Goal: Task Accomplishment & Management: Manage account settings

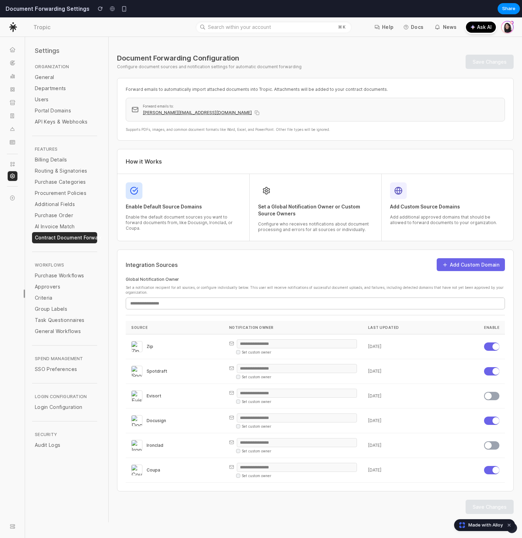
click at [320, 255] on div "Integration Sources Add Custom Domain Global Notification Owner Set a notificat…" at bounding box center [315, 371] width 397 height 242
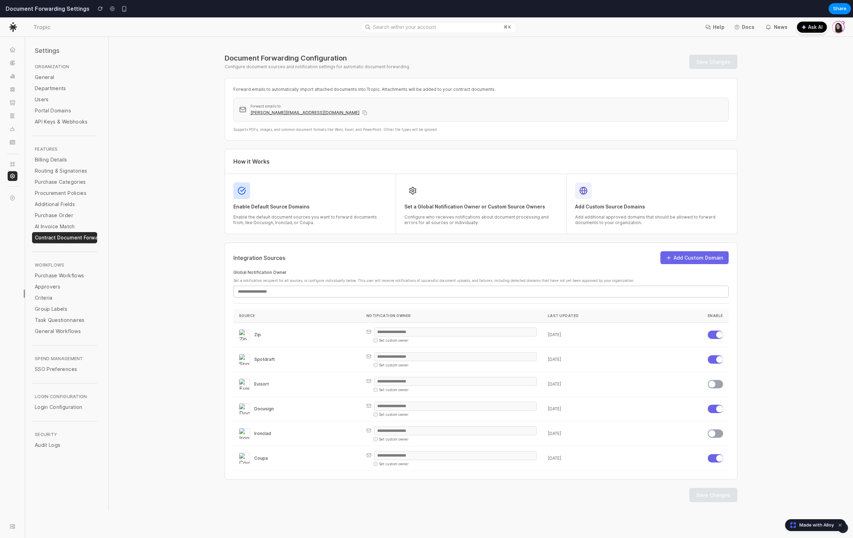
drag, startPoint x: 591, startPoint y: 195, endPoint x: 563, endPoint y: 194, distance: 27.5
click at [566, 194] on div "Add Custom Source Domains Add additional approved domains that should be allowe…" at bounding box center [651, 204] width 171 height 60
drag, startPoint x: 579, startPoint y: 195, endPoint x: 504, endPoint y: 242, distance: 88.1
click at [504, 242] on div "Document Forwarding Configuration Configure document sources and notification s…" at bounding box center [480, 282] width 529 height 457
click at [519, 241] on div "Document Forwarding Configuration Configure document sources and notification s…" at bounding box center [480, 282] width 529 height 457
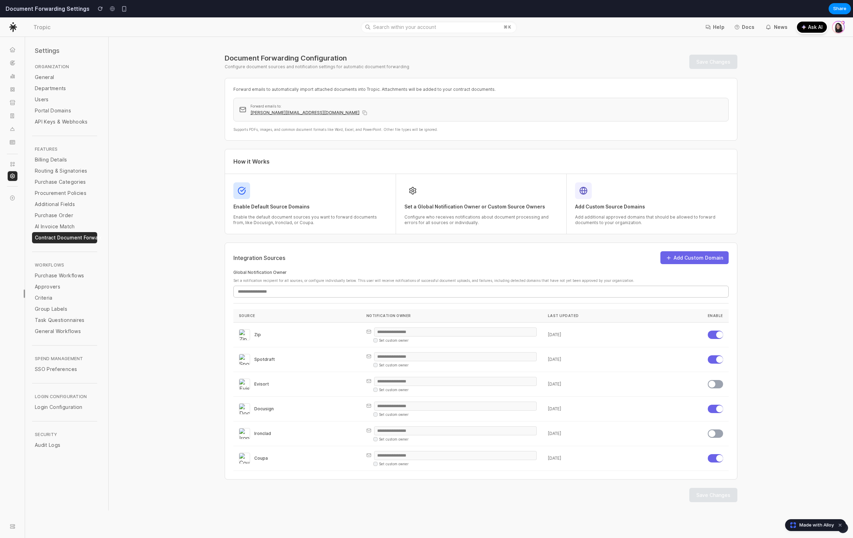
click at [409, 280] on p "Set a notification recipient for all sources, or configure individually below. …" at bounding box center [480, 280] width 495 height 5
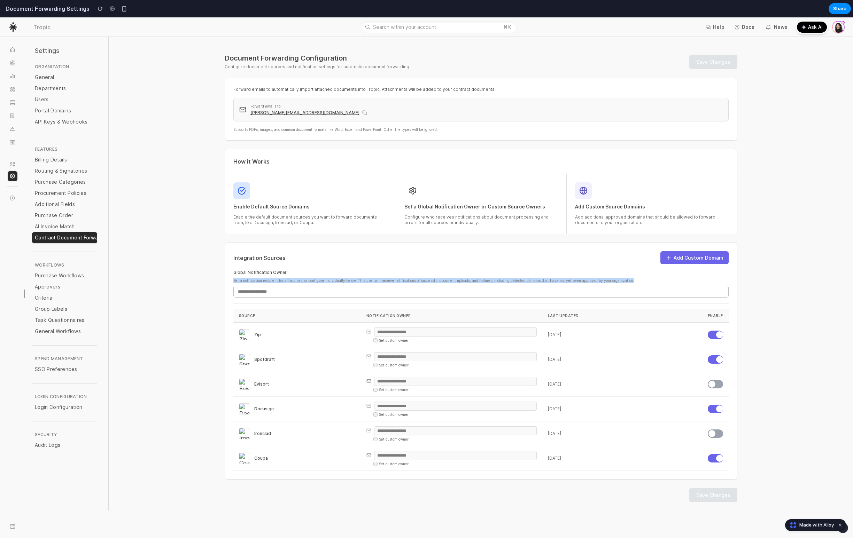
click at [419, 260] on div "Integration Sources Add Custom Domain" at bounding box center [480, 257] width 495 height 13
